Goal: Go to known website: Go to known website

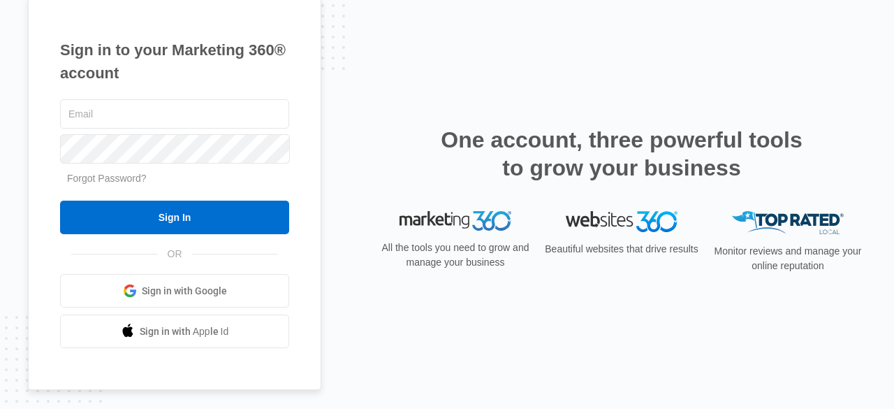
click at [200, 300] on link "Sign in with Google" at bounding box center [174, 291] width 229 height 34
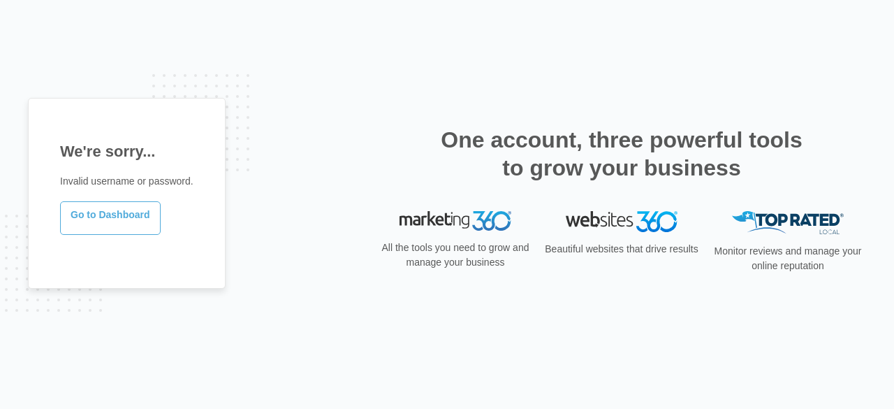
click at [138, 219] on link "Go to Dashboard" at bounding box center [110, 218] width 101 height 34
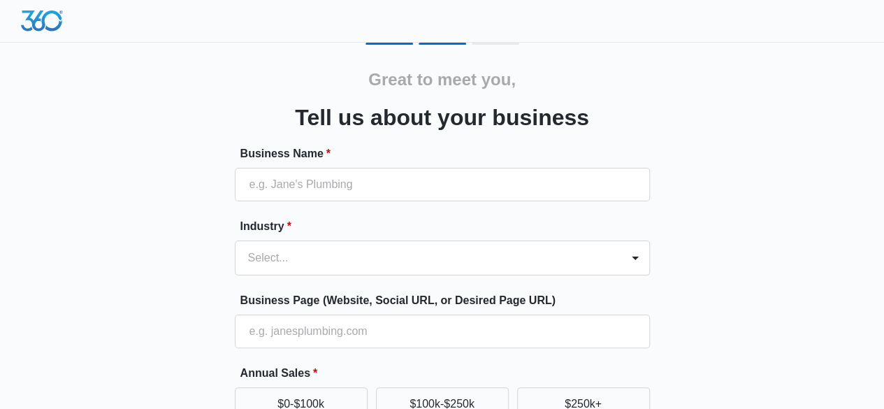
click at [39, 40] on div at bounding box center [442, 21] width 884 height 43
